Goal: Information Seeking & Learning: Understand process/instructions

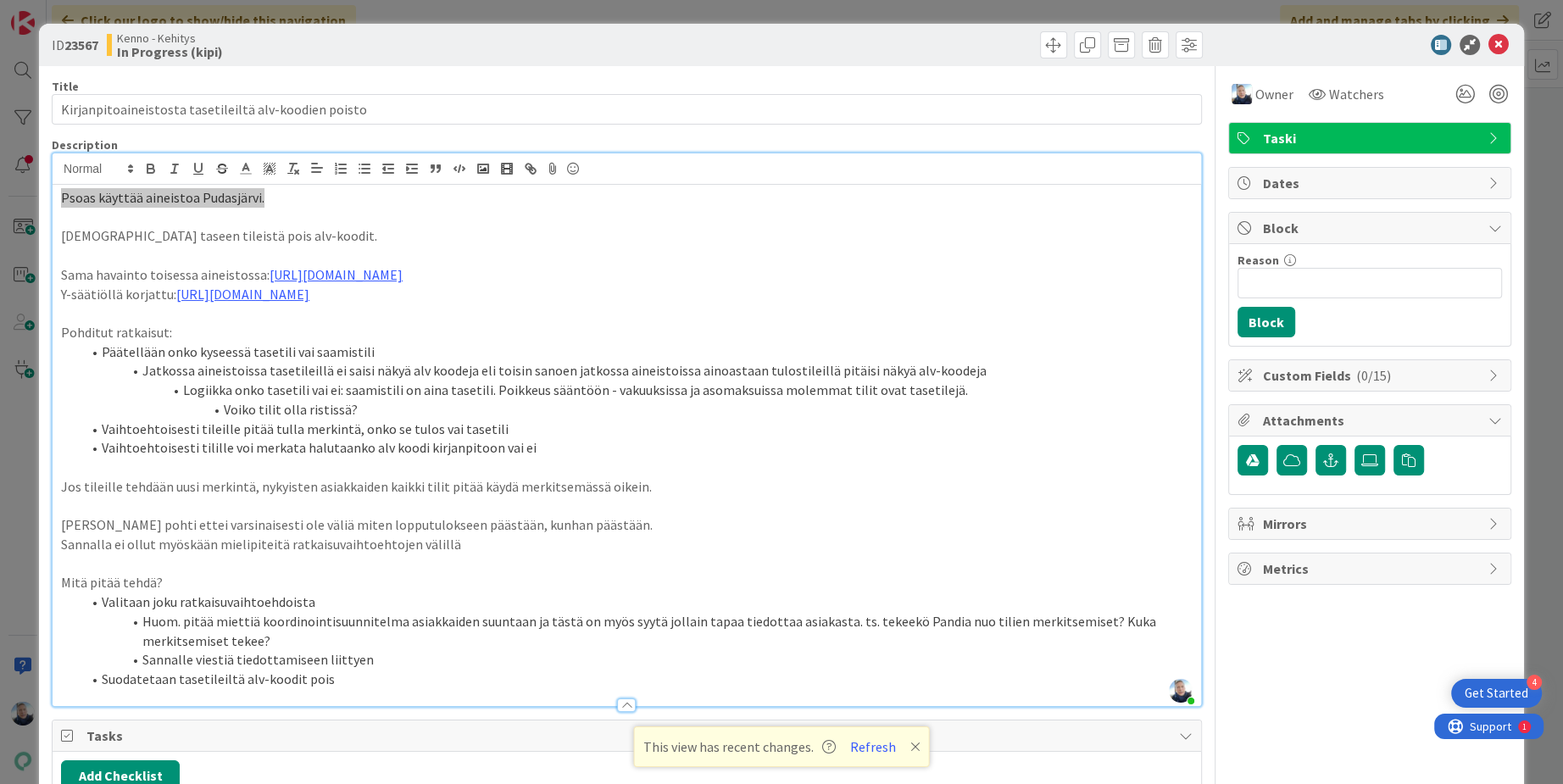
scroll to position [58, 0]
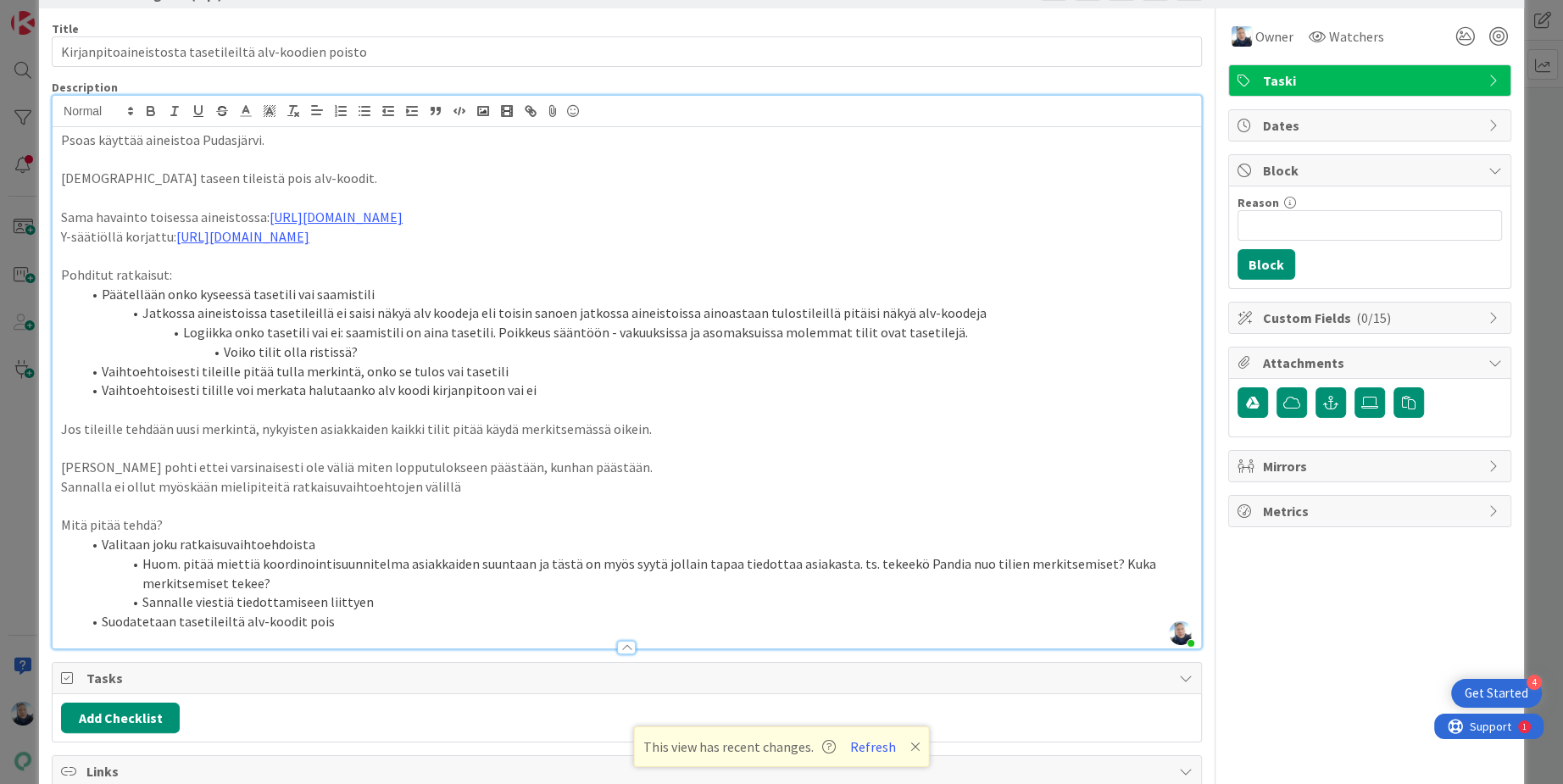
click at [911, 747] on icon at bounding box center [916, 747] width 10 height 14
click at [596, 380] on li "Vaihtoehtoisesti tilille voi merkata halutaanko alv koodi kirjanpitoon vai ei" at bounding box center [637, 390] width 1111 height 19
click at [593, 419] on p "Jos tileille tehdään uusi merkintä, nykyisten asiakkaiden kaikki tilit pitää kä…" at bounding box center [626, 429] width 1132 height 19
click at [676, 442] on p at bounding box center [626, 449] width 1132 height 19
click at [642, 492] on p "Sannalla ei ollut myöskään mielipiteitä ratkaisuvaihtoehtojen välillä" at bounding box center [626, 487] width 1132 height 19
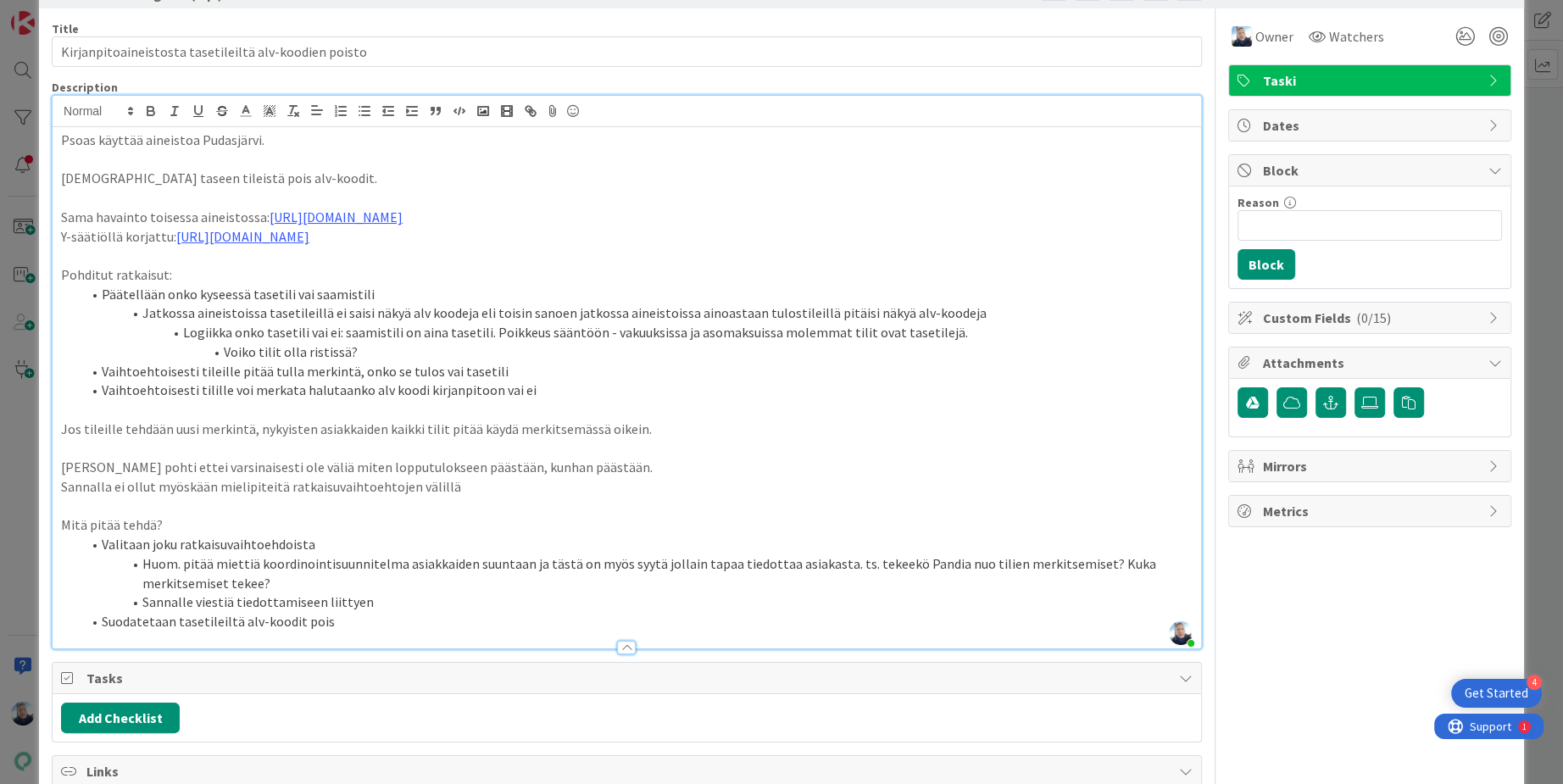
click at [631, 517] on p "Mitä pitää tehdä?" at bounding box center [626, 525] width 1132 height 19
click at [570, 620] on li "Suodatetaan tasetileiltä alv-koodit pois" at bounding box center [637, 621] width 1111 height 19
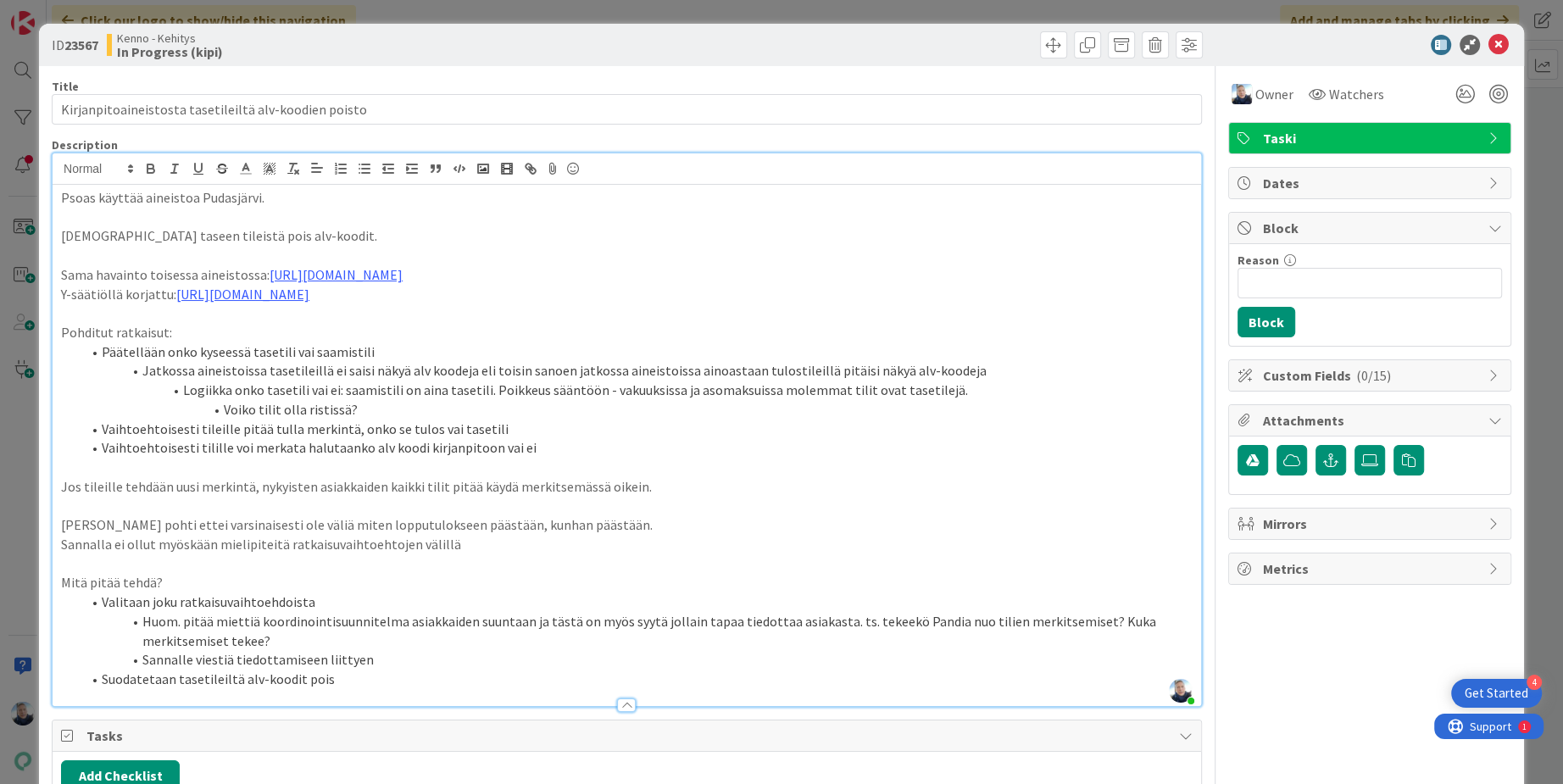
click at [760, 10] on div "ID 23567 Kenno - Kehitys In Progress (kipi) Title 53 / 128 Kirjanpitoaineistost…" at bounding box center [782, 392] width 1563 height 784
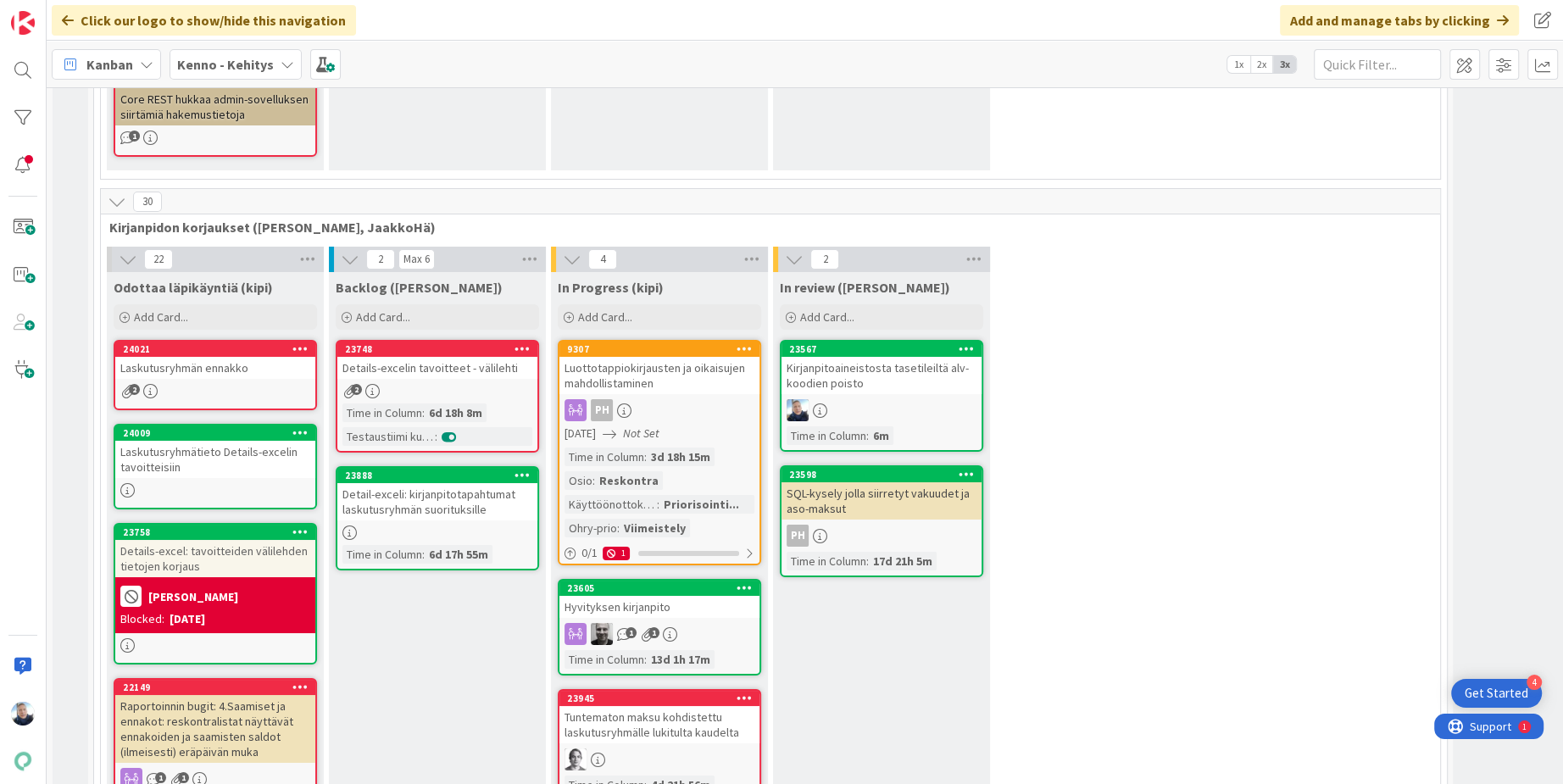
click at [870, 357] on div "Kirjanpitoaineistosta tasetileiltä alv-koodien poisto" at bounding box center [881, 375] width 200 height 37
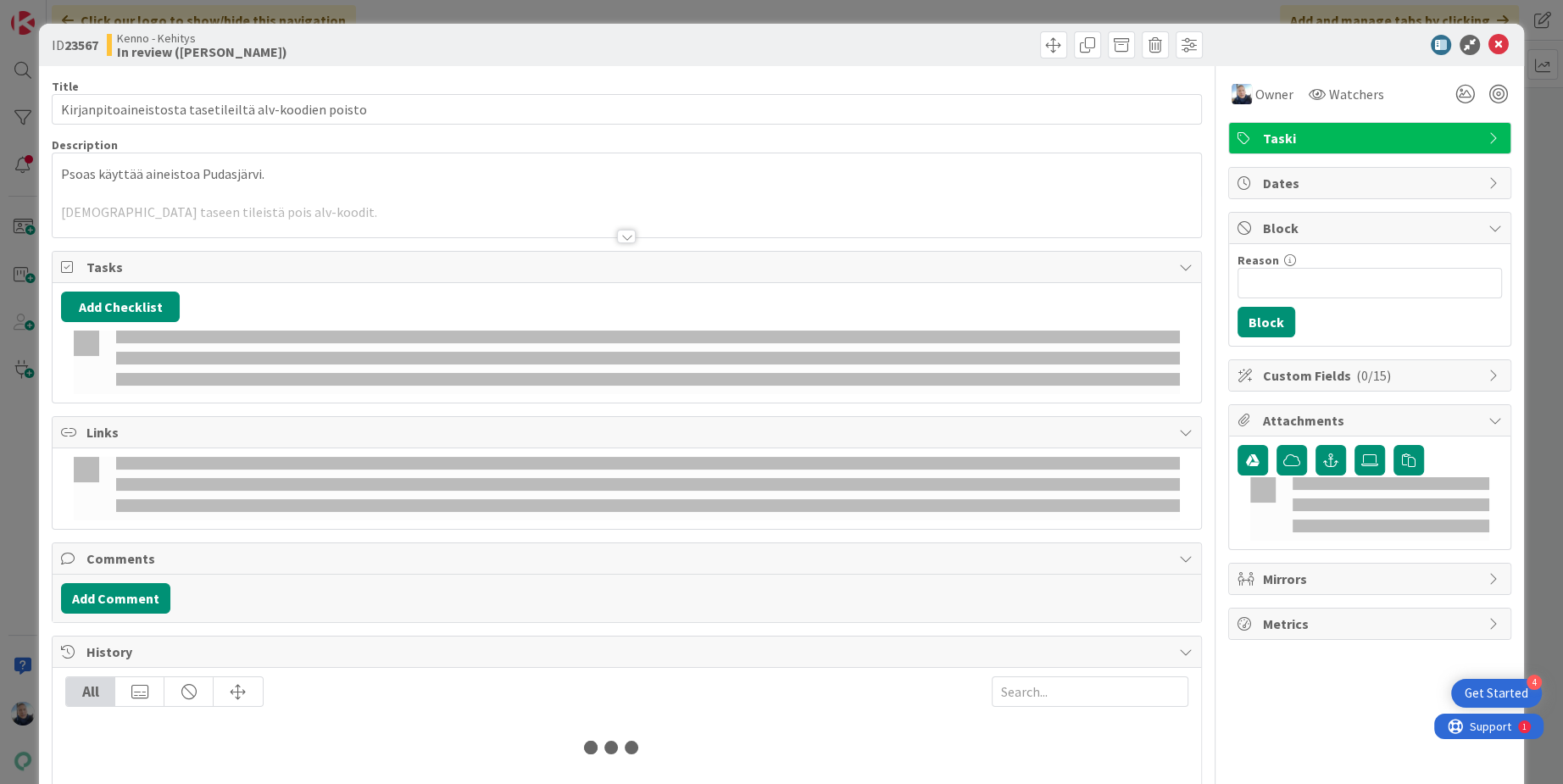
click at [631, 236] on div at bounding box center [626, 236] width 19 height 14
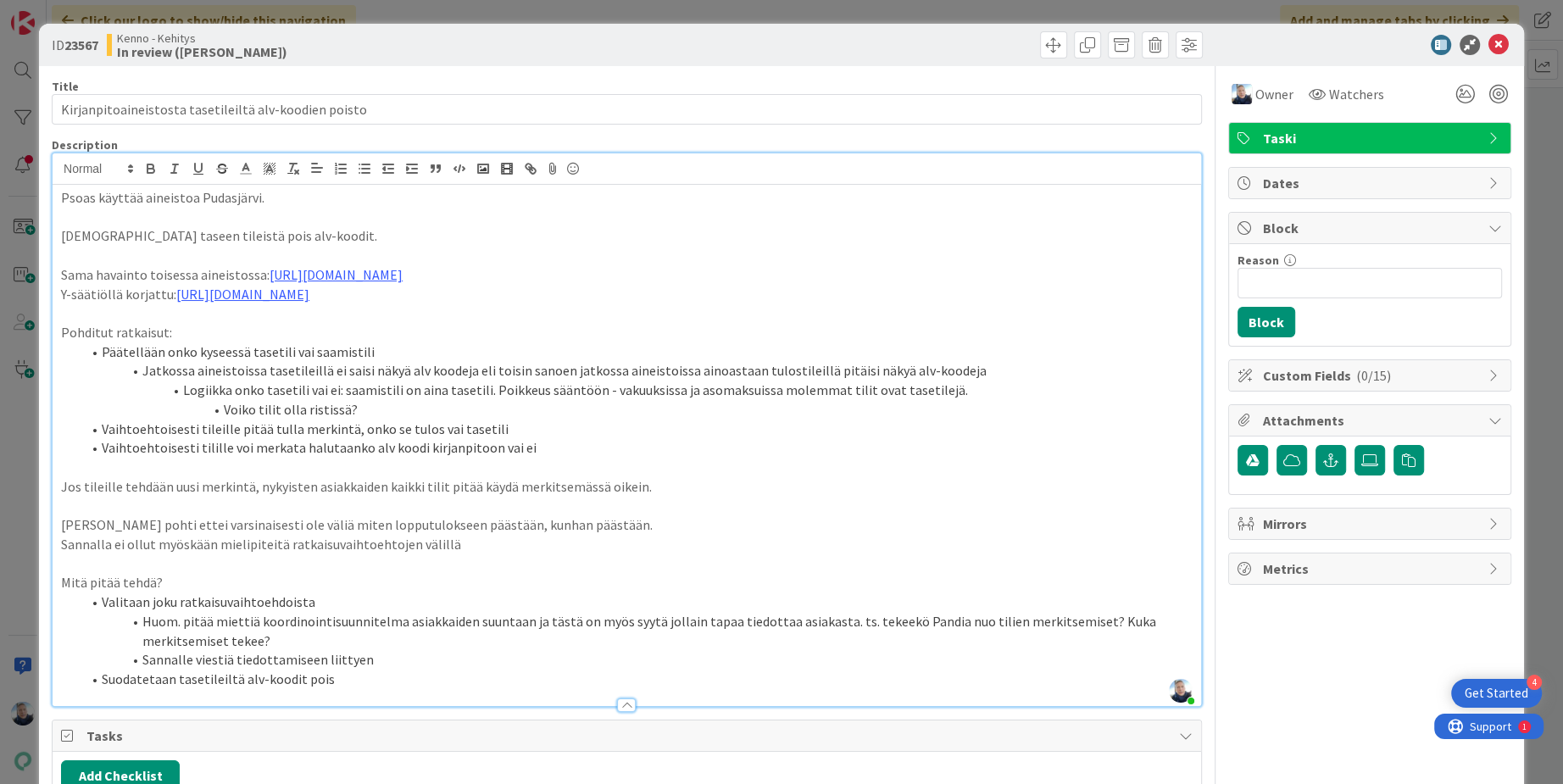
click at [710, 16] on div "ID 23567 [PERSON_NAME] In review (kipi) Title 53 / 128 Kirjanpitoaineistosta ta…" at bounding box center [782, 392] width 1563 height 784
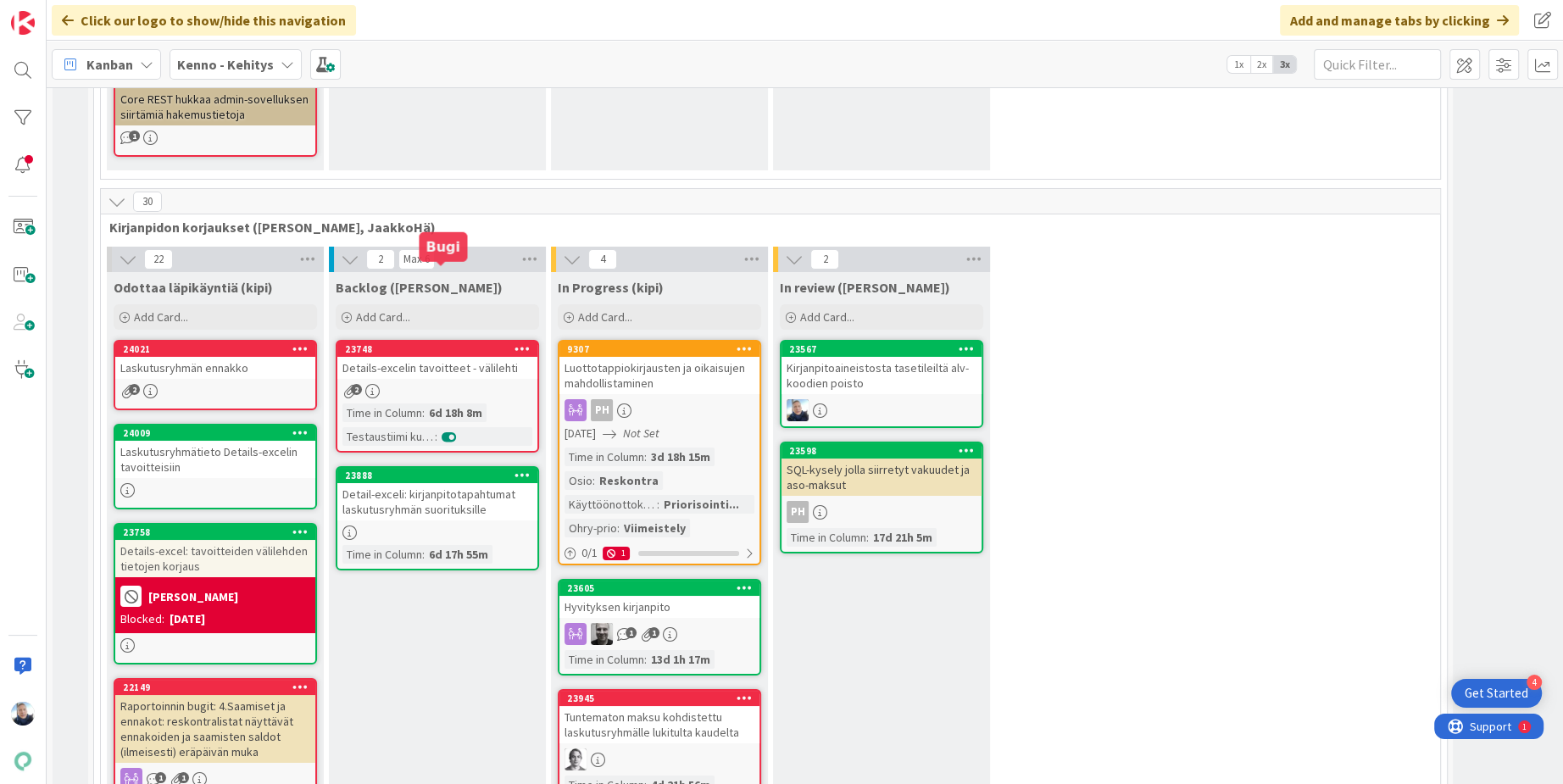
click at [451, 343] on div "23748" at bounding box center [441, 349] width 192 height 12
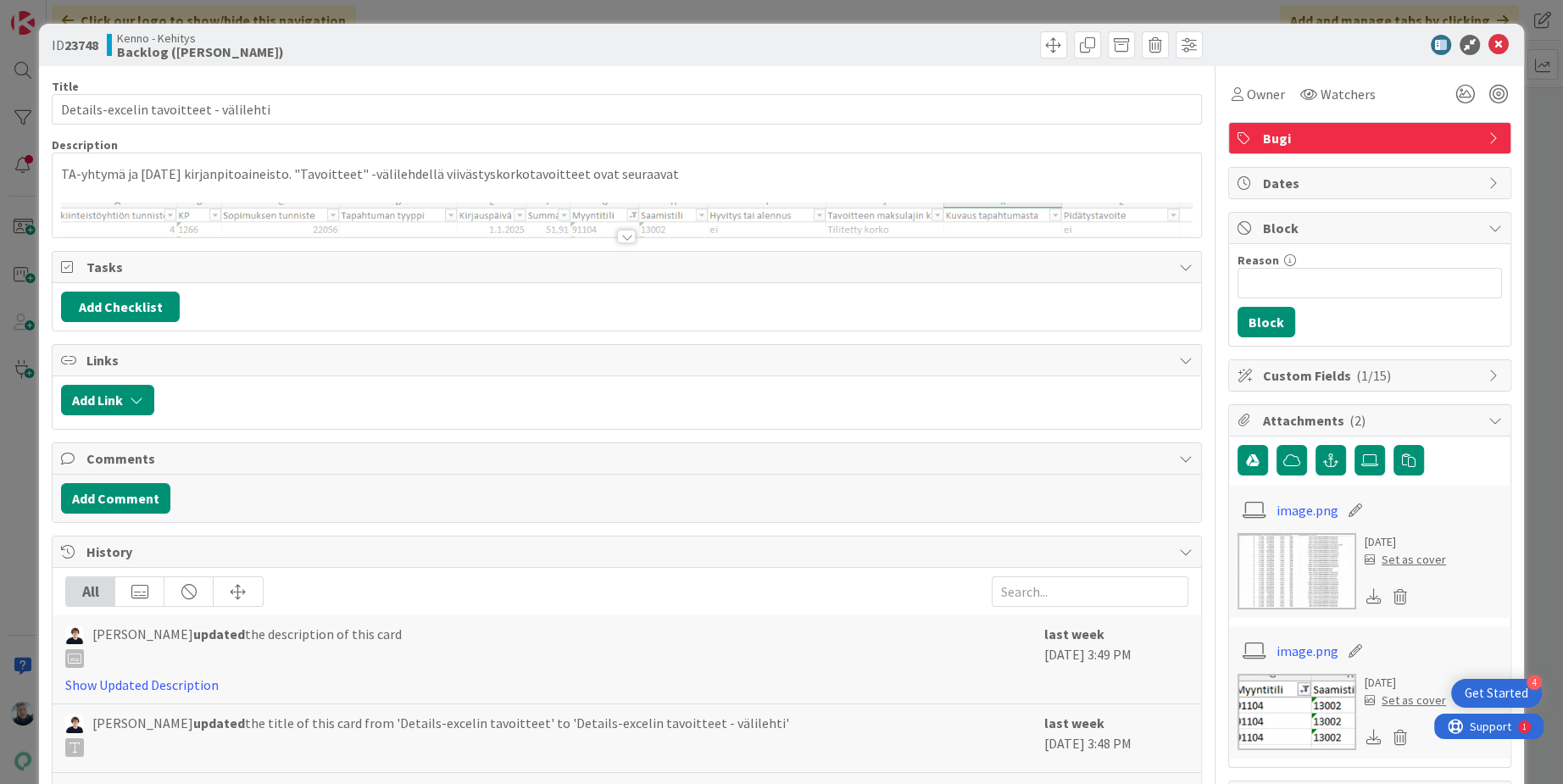
click at [631, 233] on div at bounding box center [626, 236] width 19 height 14
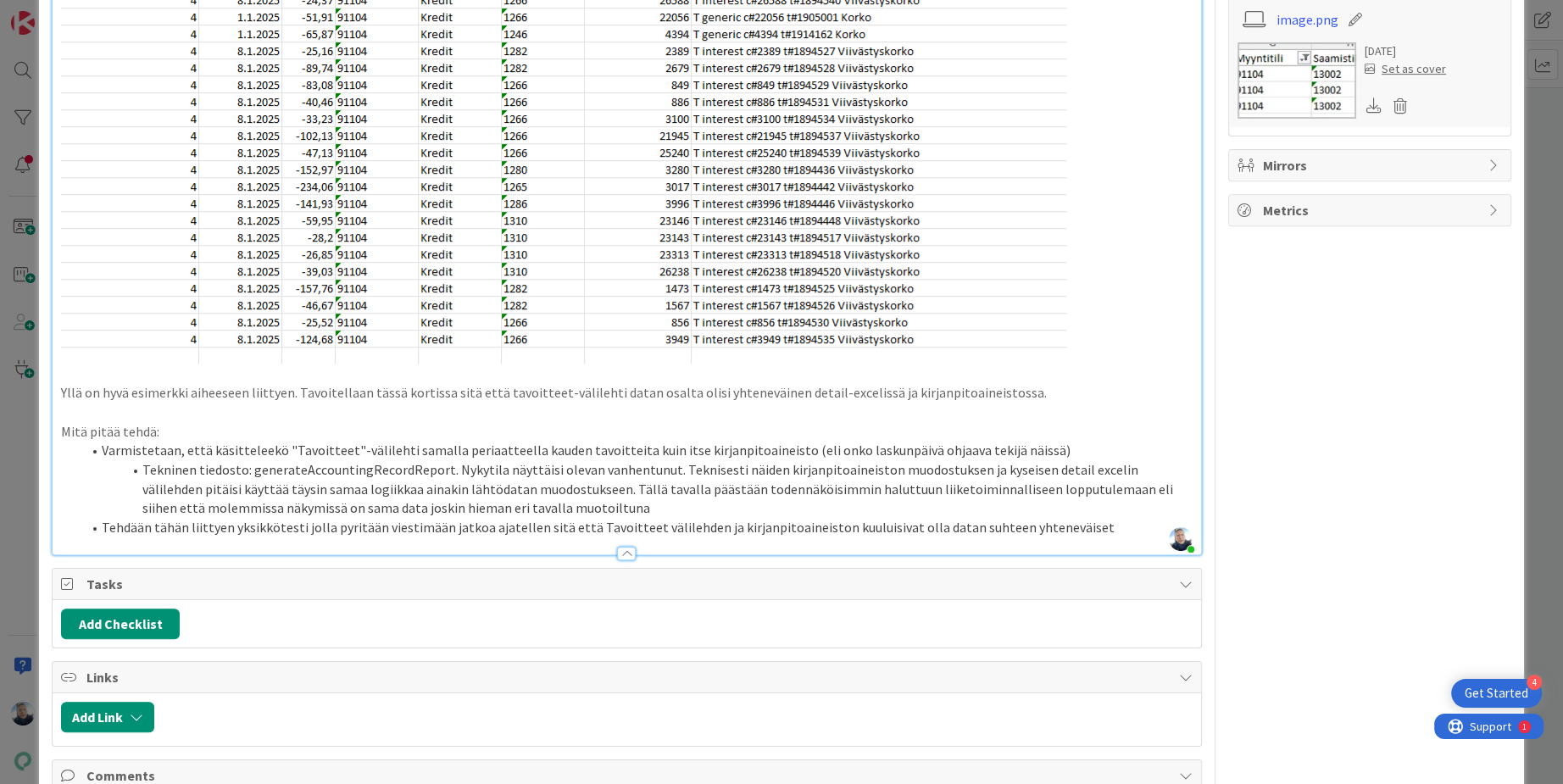
scroll to position [632, 0]
